Goal: Task Accomplishment & Management: Manage account settings

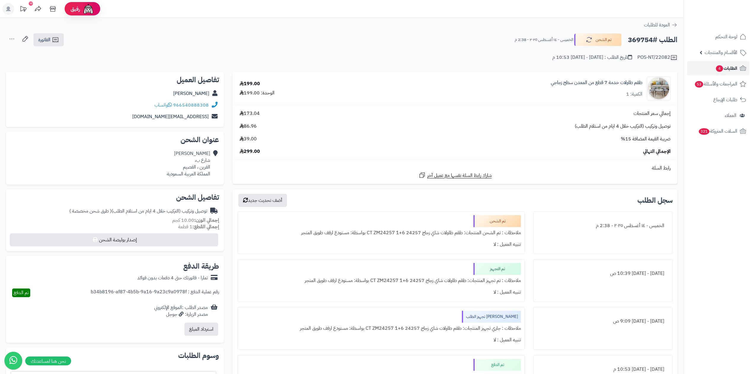
click at [728, 67] on span "الطلبات 4" at bounding box center [726, 68] width 22 height 8
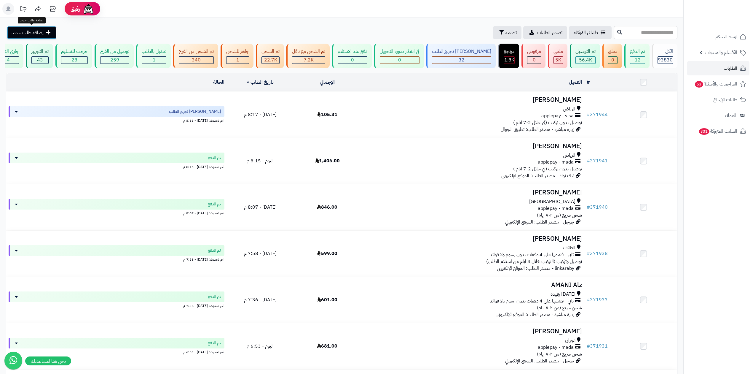
click at [37, 34] on span "إضافة طلب جديد" at bounding box center [28, 32] width 32 height 7
click at [493, 26] on button "تصفية" at bounding box center [507, 32] width 28 height 13
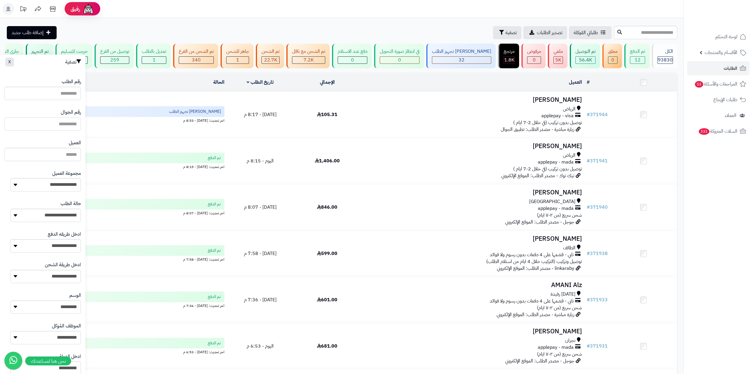
click at [52, 120] on input "text" at bounding box center [42, 123] width 76 height 13
paste input "*********"
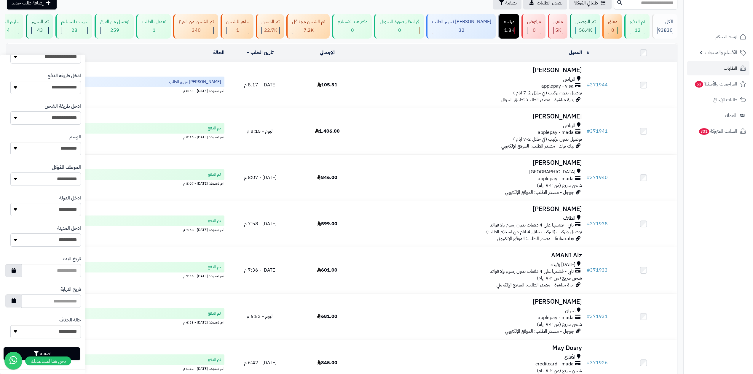
scroll to position [79, 0]
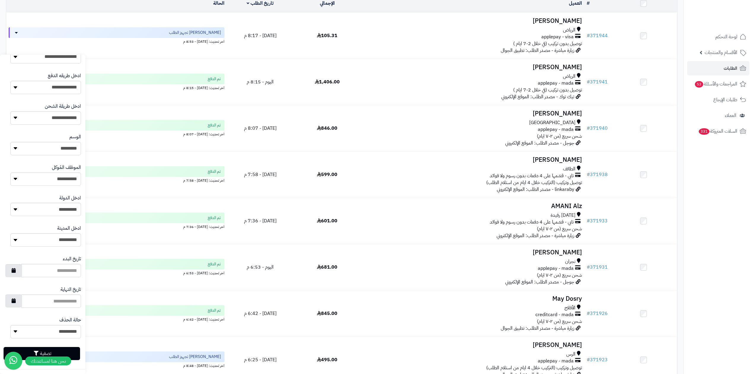
type input "*********"
click at [50, 350] on button "تصفية" at bounding box center [42, 353] width 76 height 13
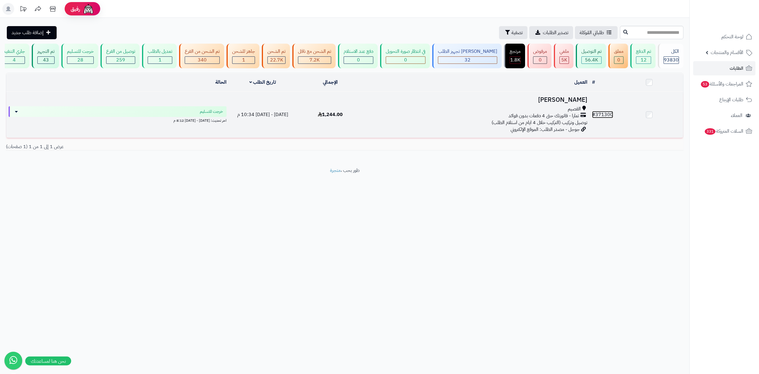
click at [602, 113] on link "# 371300" at bounding box center [602, 114] width 21 height 7
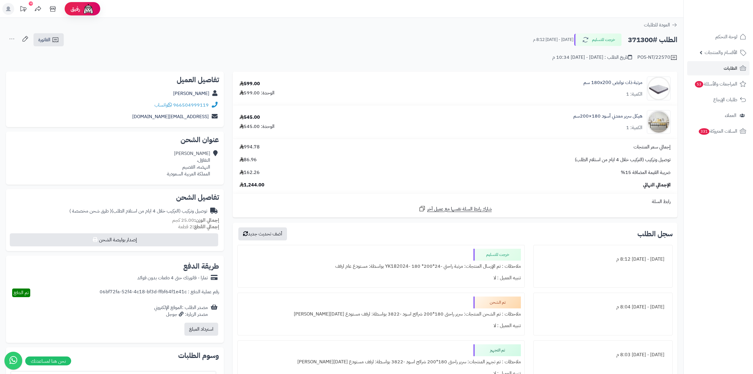
click at [640, 37] on h2 "الطلب #371300" at bounding box center [653, 40] width 50 height 12
copy h2 "371300"
click at [722, 72] on link "الطلبات" at bounding box center [718, 68] width 62 height 14
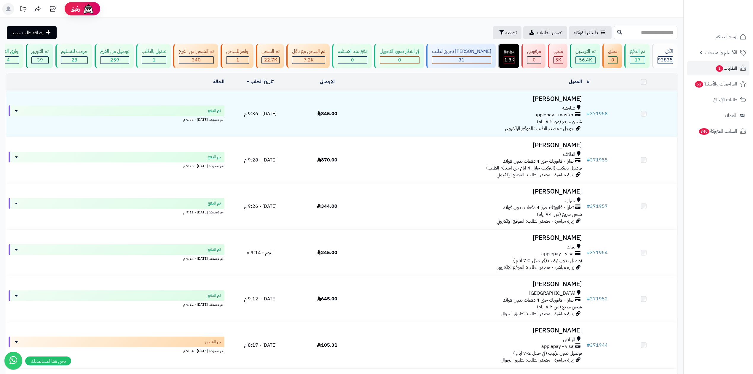
drag, startPoint x: 0, startPoint y: 0, endPoint x: 648, endPoint y: 31, distance: 648.6
click at [648, 31] on input "text" at bounding box center [645, 32] width 63 height 13
type input "******"
click at [617, 33] on icon at bounding box center [619, 31] width 5 height 5
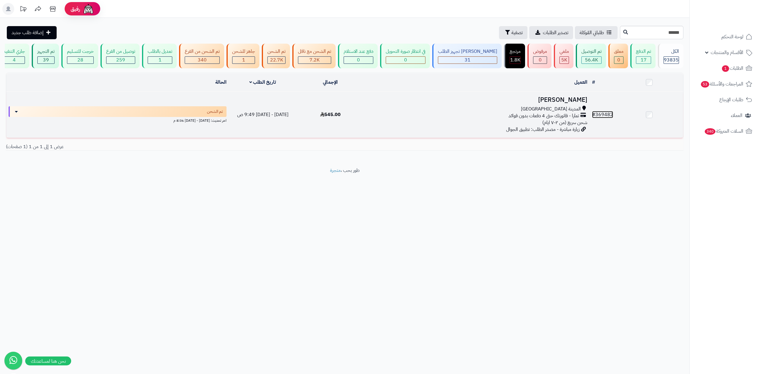
click at [608, 117] on link "# 369482" at bounding box center [602, 114] width 21 height 7
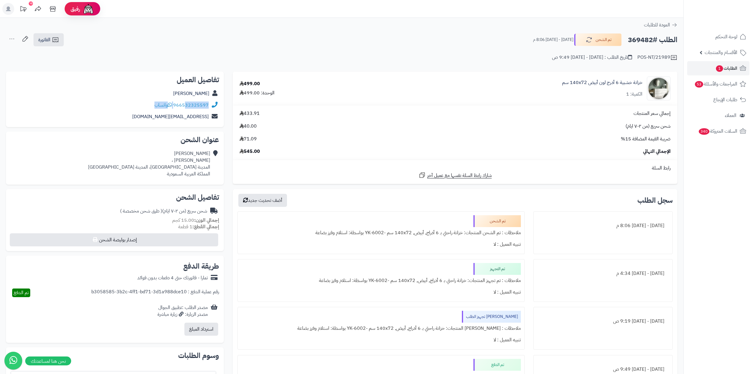
drag, startPoint x: 184, startPoint y: 109, endPoint x: 208, endPoint y: 111, distance: 23.5
click at [208, 111] on div "تفاصيل العميل [PERSON_NAME] 966532325597 واتساب [EMAIL_ADDRESS][DOMAIN_NAME]" at bounding box center [115, 99] width 218 height 56
click at [177, 58] on div "POS-NT/21989 تاريخ الطلب : [DATE] - [DATE] 9:49 ص" at bounding box center [342, 54] width 672 height 14
drag, startPoint x: 184, startPoint y: 109, endPoint x: 208, endPoint y: 108, distance: 24.0
click at [208, 108] on div "966532325597 واتساب" at bounding box center [115, 105] width 208 height 12
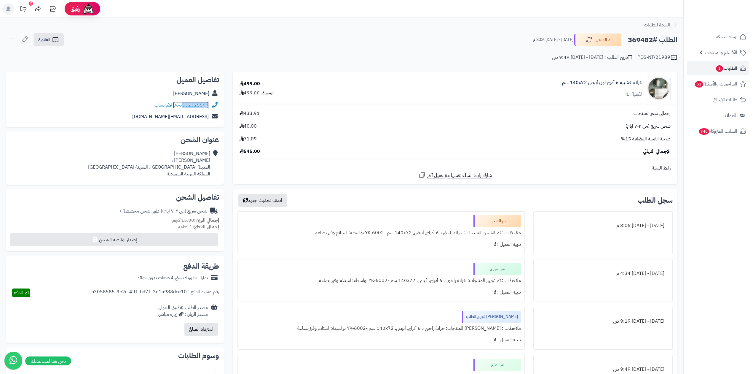
copy link "532325597"
click at [639, 42] on h2 "الطلب #369482" at bounding box center [653, 40] width 50 height 12
copy h2 "369482"
